Goal: Transaction & Acquisition: Subscribe to service/newsletter

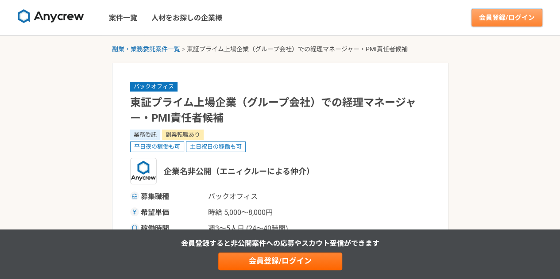
click at [510, 15] on link "会員登録/ログイン" at bounding box center [506, 18] width 71 height 18
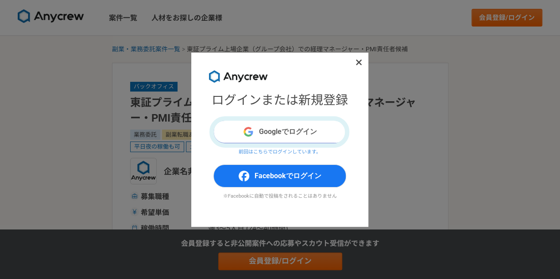
click at [272, 129] on button "Googleでログイン" at bounding box center [279, 131] width 133 height 23
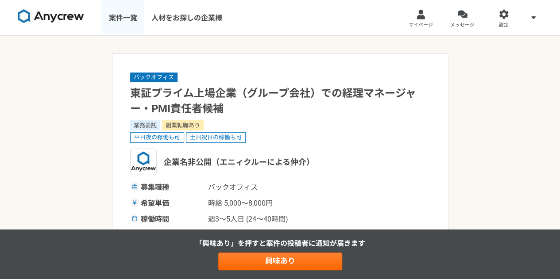
click at [116, 16] on link "案件一覧" at bounding box center [123, 17] width 42 height 35
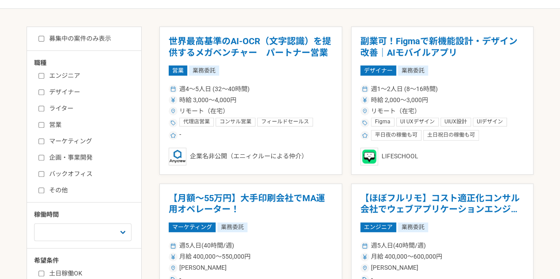
scroll to position [177, 0]
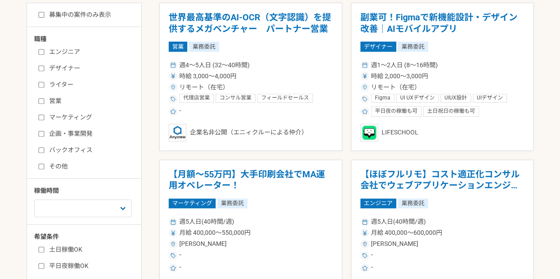
click at [67, 129] on label "企画・事業開発" at bounding box center [90, 133] width 102 height 9
click at [44, 131] on input "企画・事業開発" at bounding box center [42, 134] width 6 height 6
checkbox input "true"
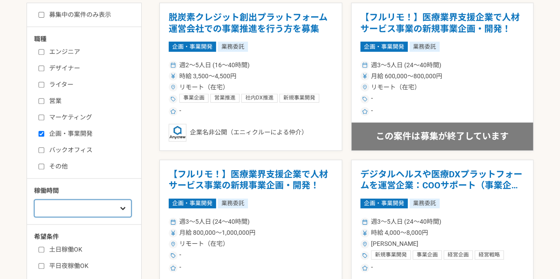
click at [90, 209] on select "週1人日（8時間）以下 週2人日（16時間）以下 週3人日（24時間）以下 週4人日（32時間）以下 週5人日（40時間）以下" at bounding box center [82, 209] width 97 height 18
select select "2"
click at [34, 200] on select "週1人日（8時間）以下 週2人日（16時間）以下 週3人日（24時間）以下 週4人日（32時間）以下 週5人日（40時間）以下" at bounding box center [82, 209] width 97 height 18
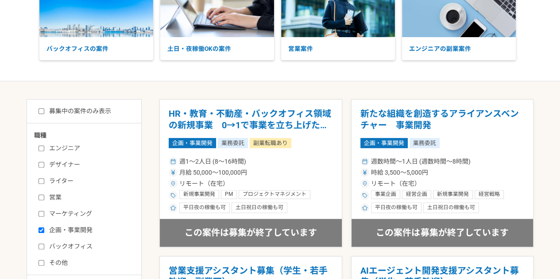
scroll to position [89, 0]
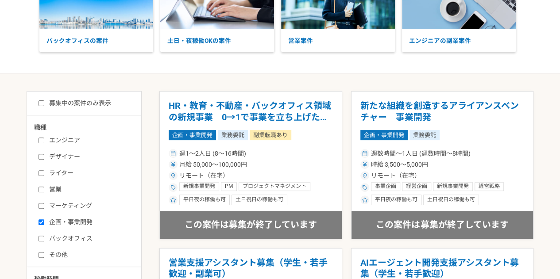
click at [53, 104] on label "募集中の案件のみ表示" at bounding box center [75, 103] width 73 height 9
click at [44, 104] on input "募集中の案件のみ表示" at bounding box center [42, 103] width 6 height 6
checkbox input "true"
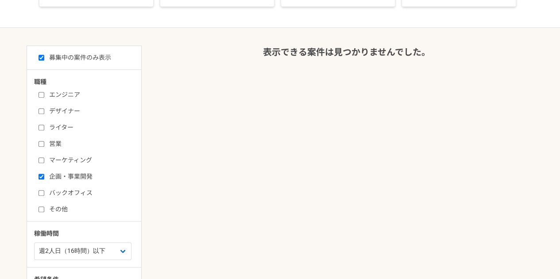
scroll to position [177, 0]
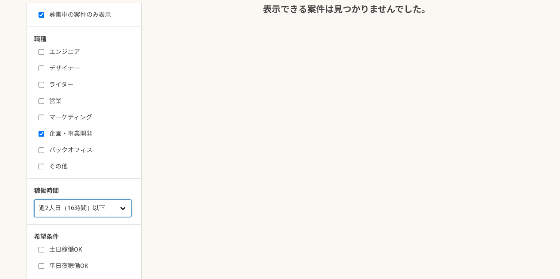
click at [66, 209] on select "週1人日（8時間）以下 週2人日（16時間）以下 週3人日（24時間）以下 週4人日（32時間）以下 週5人日（40時間）以下" at bounding box center [82, 209] width 97 height 18
select select "3"
click at [34, 200] on select "週1人日（8時間）以下 週2人日（16時間）以下 週3人日（24時間）以下 週4人日（32時間）以下 週5人日（40時間）以下" at bounding box center [82, 209] width 97 height 18
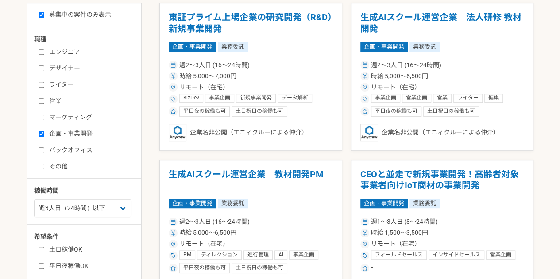
click at [7, 87] on main "募集中の案件のみ表示 職種 エンジニア デザイナー ライター 営業 マーケティング 企画・事業開発 バックオフィス その他 稼働時間 週1人日（8時間）以下 …" at bounding box center [280, 251] width 560 height 533
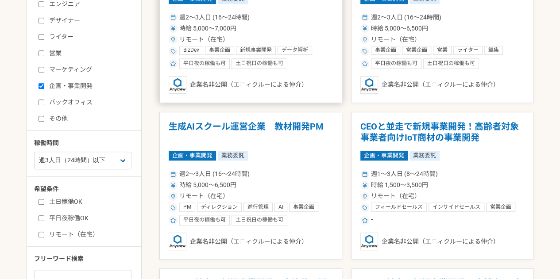
scroll to position [136, 0]
